Goal: Information Seeking & Learning: Check status

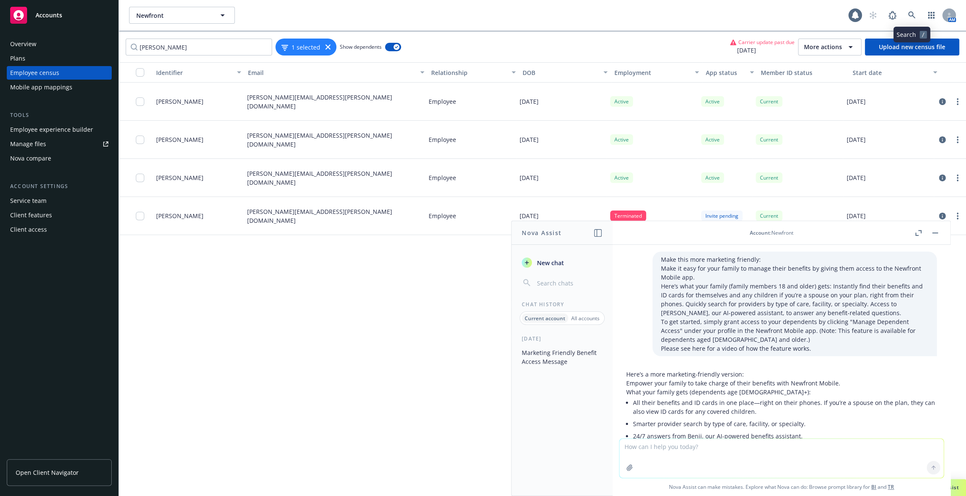
scroll to position [251, 0]
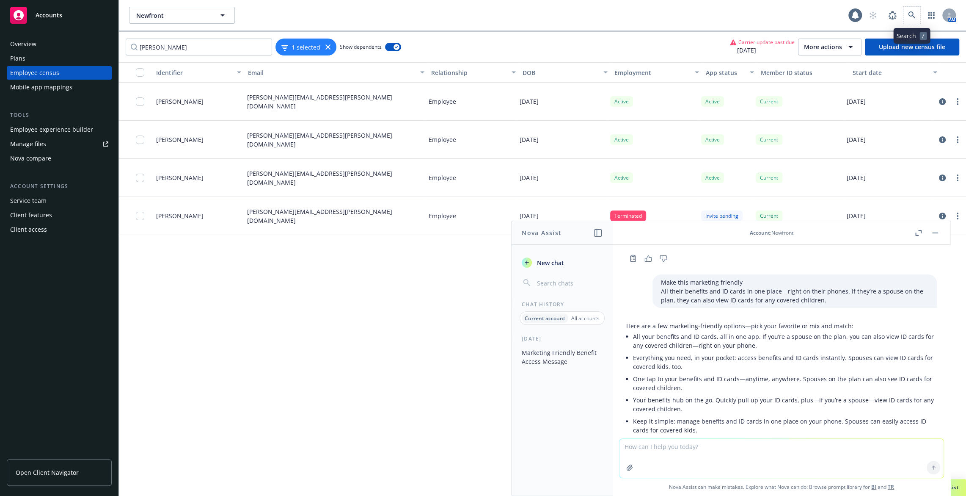
click at [918, 8] on span at bounding box center [912, 15] width 17 height 17
click at [915, 9] on link at bounding box center [912, 15] width 17 height 17
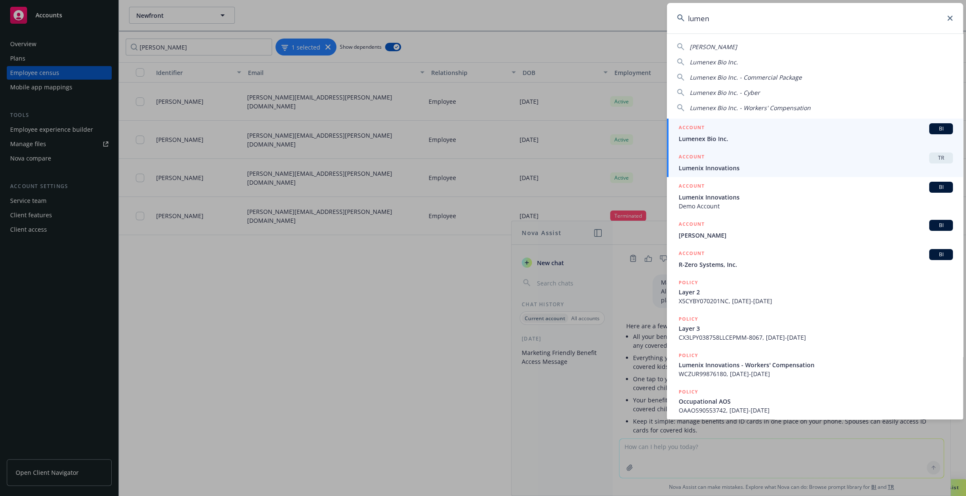
type input "lumen"
click at [847, 169] on span "Lumenix Innovations" at bounding box center [816, 167] width 274 height 9
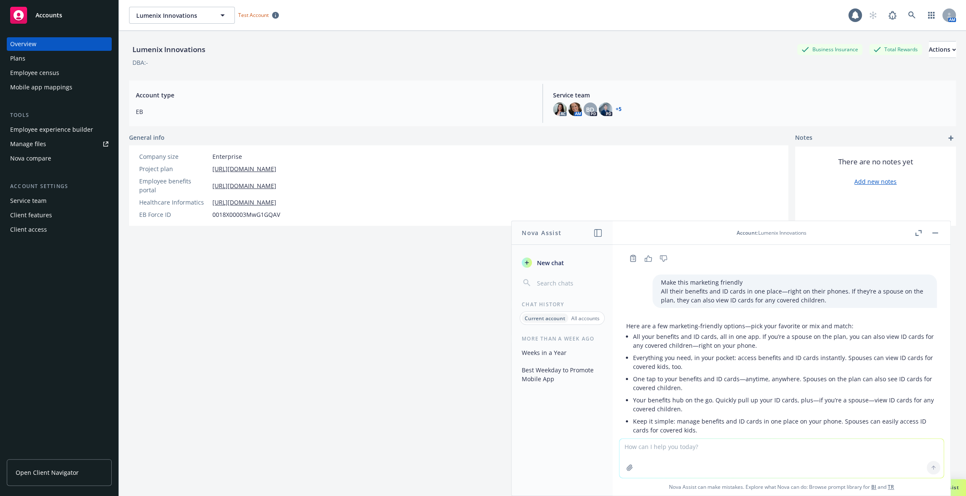
click at [56, 74] on div "Employee census" at bounding box center [34, 73] width 49 height 14
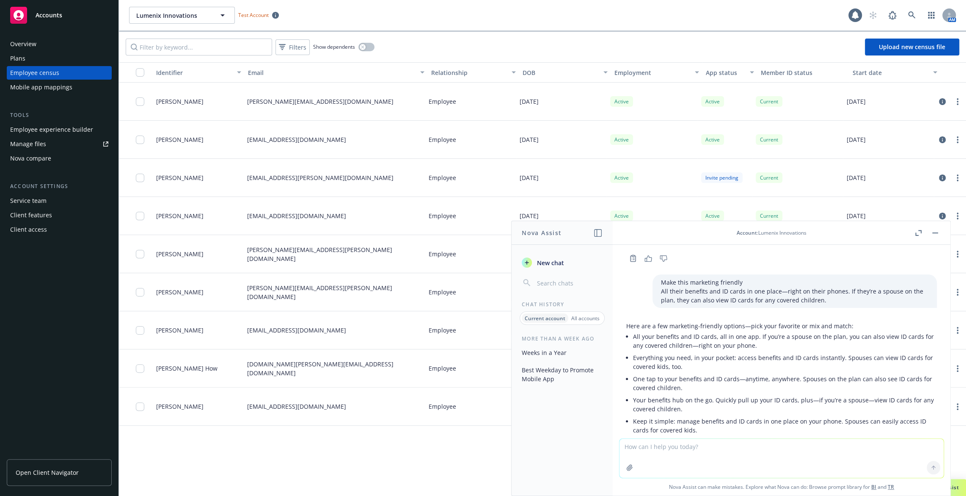
click at [942, 237] on header "Account : Lumenix Innovations" at bounding box center [782, 233] width 338 height 24
click at [938, 232] on button "button" at bounding box center [935, 233] width 10 height 10
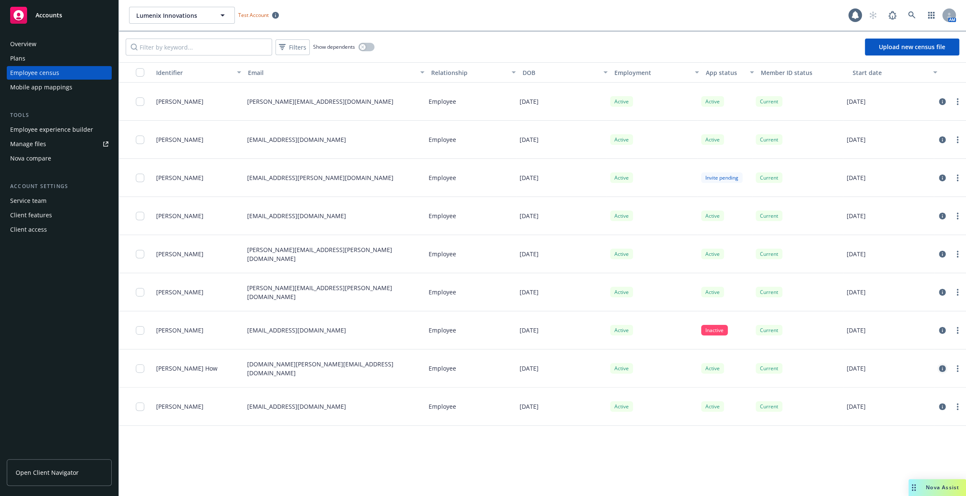
click at [941, 367] on icon "circleInformation" at bounding box center [942, 368] width 7 height 7
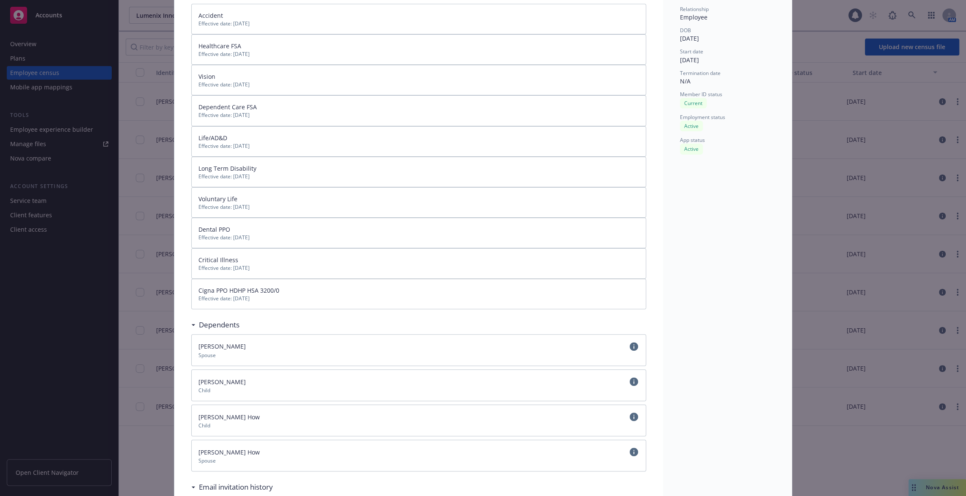
scroll to position [176, 0]
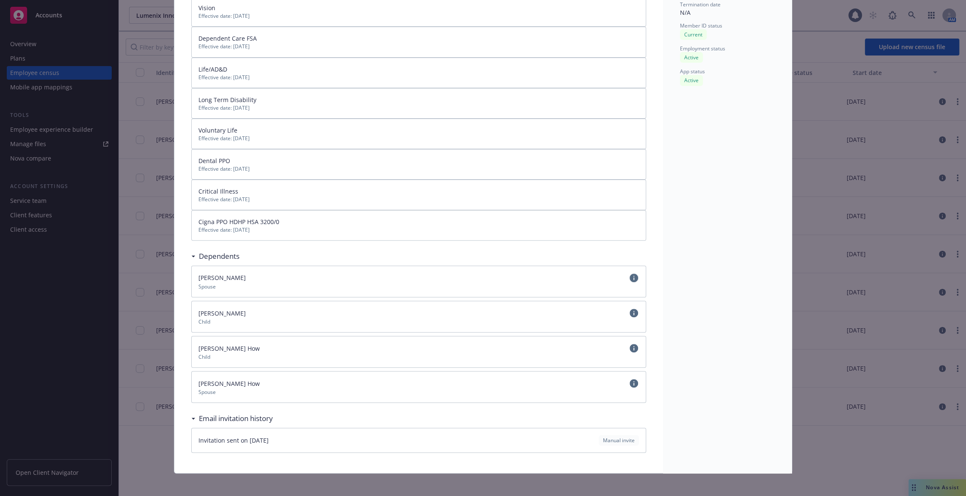
click at [636, 277] on icon "circleInformation" at bounding box center [634, 277] width 8 height 8
